Goal: Find specific page/section: Find specific page/section

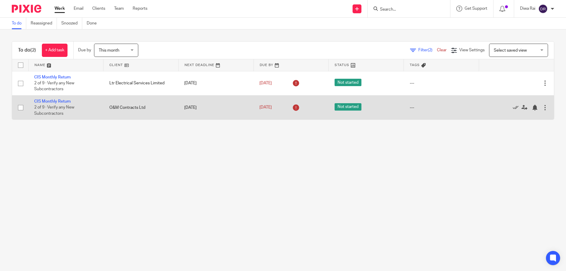
click at [130, 110] on td "O&M Contracts Ltd" at bounding box center [140, 107] width 75 height 24
click at [131, 107] on td "O&M Contracts Ltd" at bounding box center [140, 107] width 75 height 24
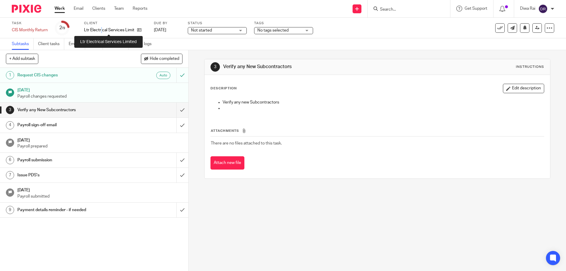
click at [101, 28] on p "Ltr Electrical Services Limited" at bounding box center [109, 30] width 50 height 6
click at [138, 29] on icon at bounding box center [139, 30] width 4 height 4
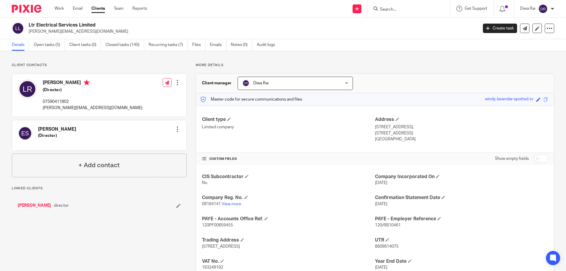
click at [228, 207] on p "09164141 View more" at bounding box center [288, 204] width 173 height 6
click at [229, 204] on link "View more" at bounding box center [231, 204] width 19 height 4
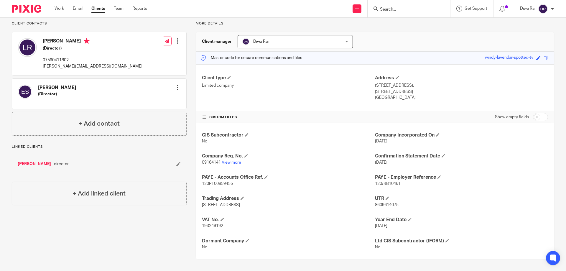
click at [24, 161] on link "Lee Rolls" at bounding box center [34, 164] width 33 height 6
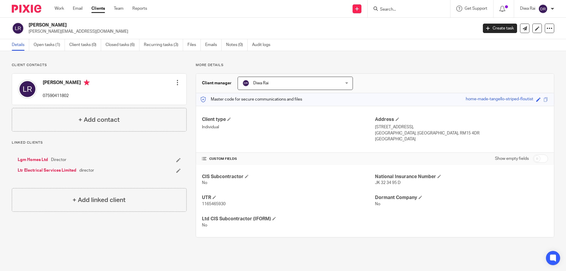
click at [407, 4] on div at bounding box center [408, 8] width 83 height 17
click at [408, 10] on input "Search" at bounding box center [405, 9] width 53 height 5
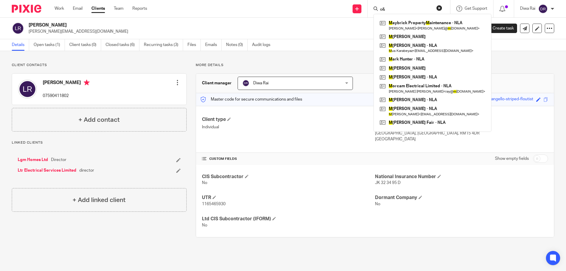
type input "o"
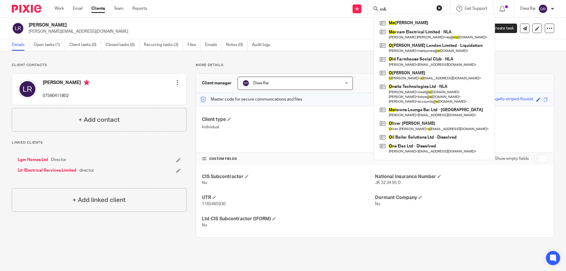
type input "m"
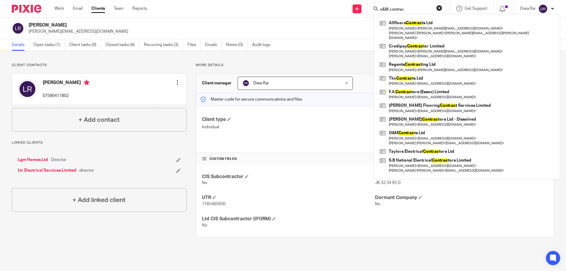
drag, startPoint x: 382, startPoint y: 9, endPoint x: 371, endPoint y: 11, distance: 11.2
click at [371, 11] on div "o&M contrac Allfloors Contrac ts Ltd Roy Miller < roy@allfloorscontracts.com > …" at bounding box center [408, 8] width 83 height 17
click at [408, 8] on input "O&M contrac" at bounding box center [405, 9] width 53 height 5
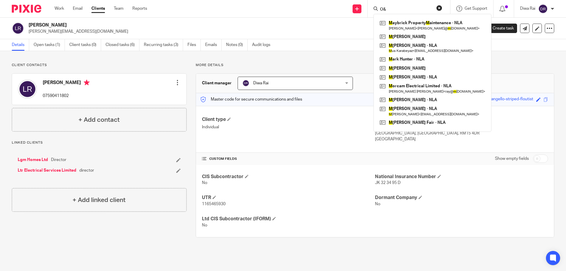
type input "O"
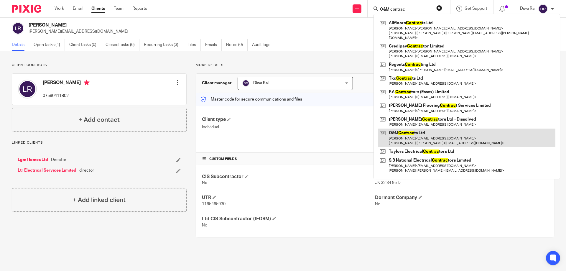
type input "O&M contrac"
click at [410, 128] on link at bounding box center [466, 137] width 177 height 18
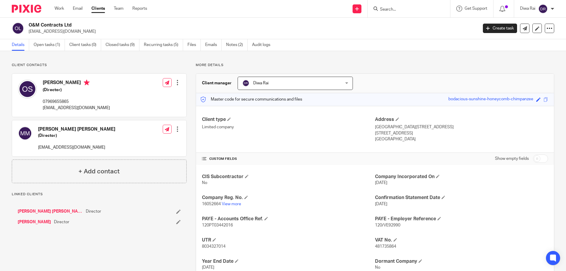
scroll to position [29, 0]
